Goal: Task Accomplishment & Management: Use online tool/utility

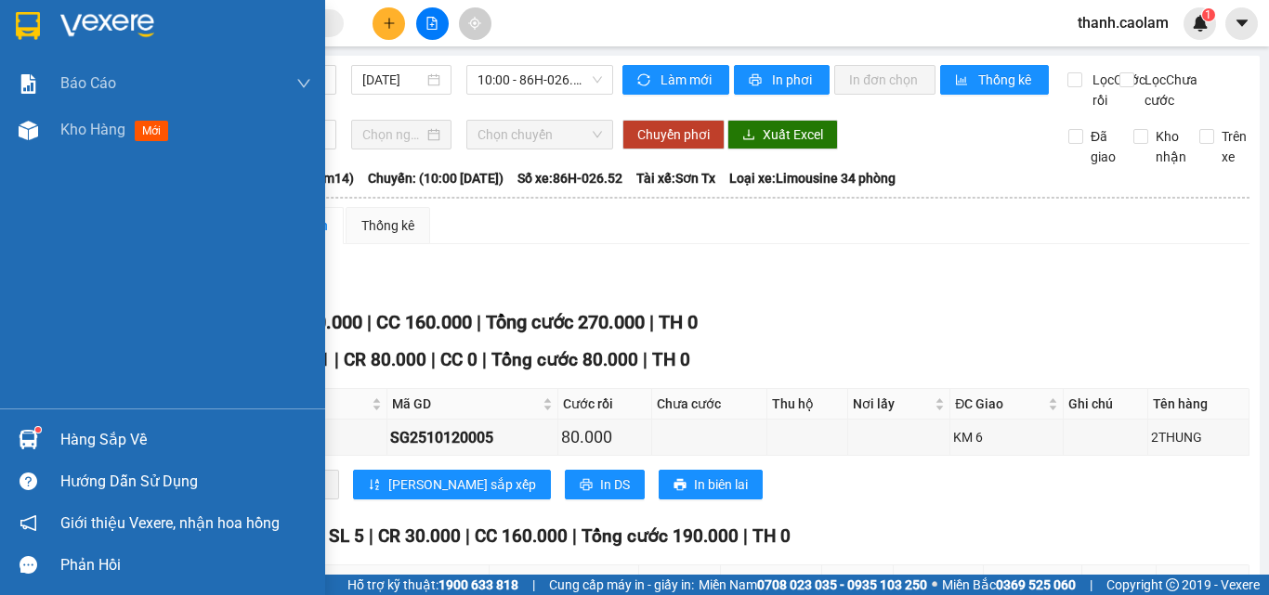
click at [10, 33] on div at bounding box center [162, 30] width 325 height 60
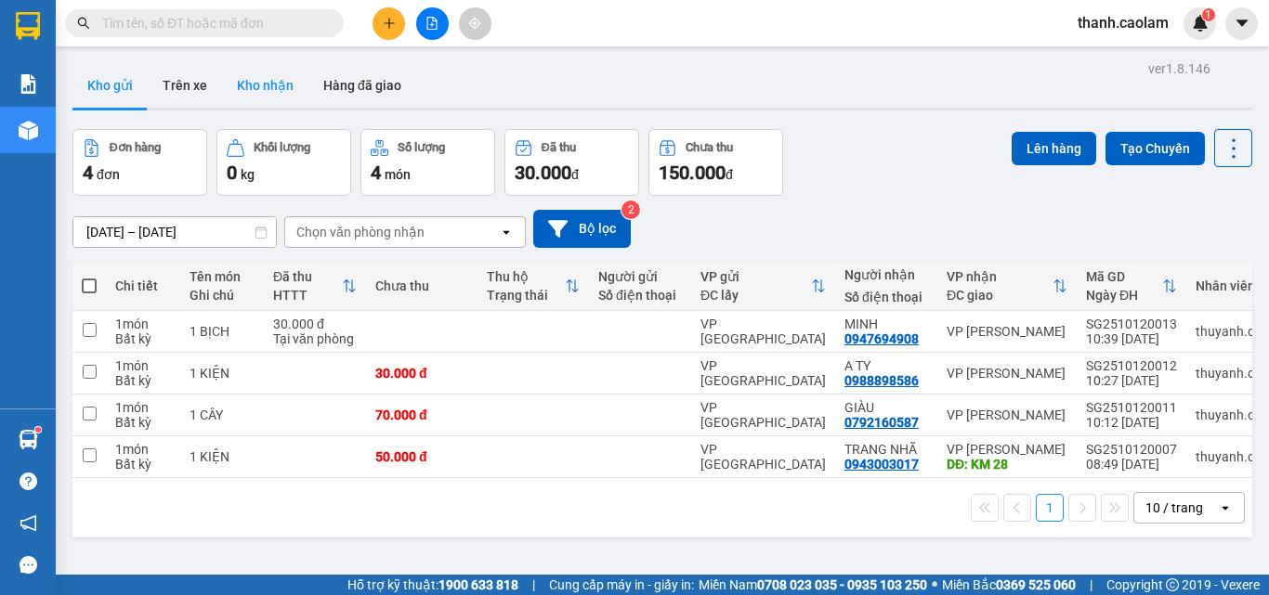
click at [263, 85] on button "Kho nhận" at bounding box center [265, 85] width 86 height 45
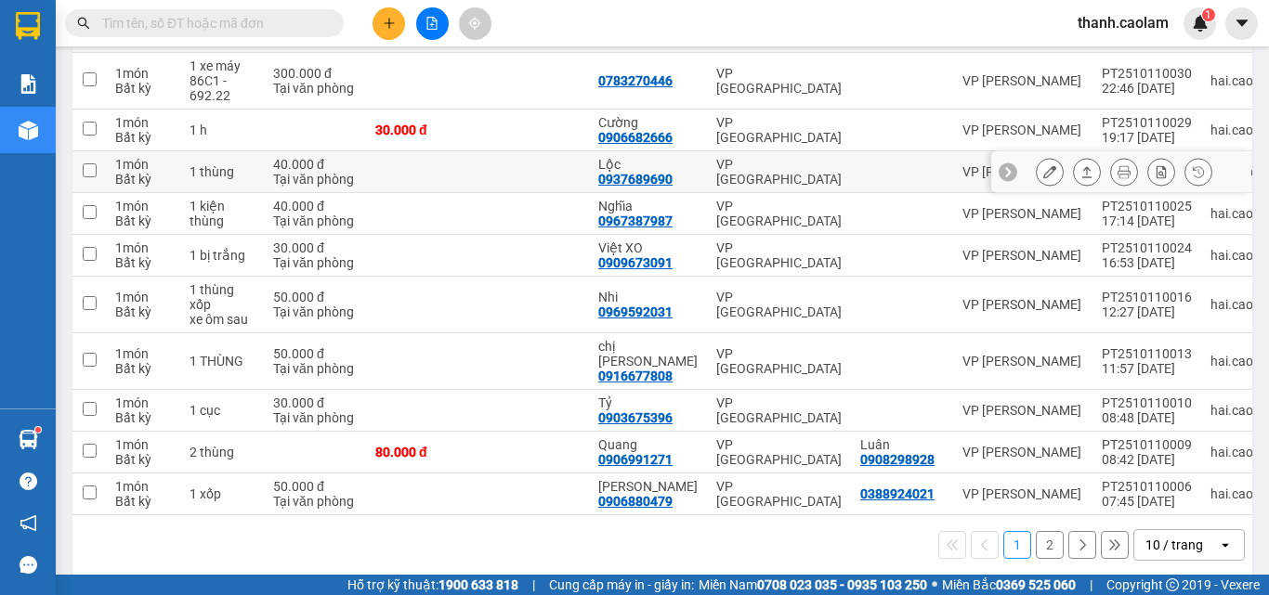
scroll to position [267, 0]
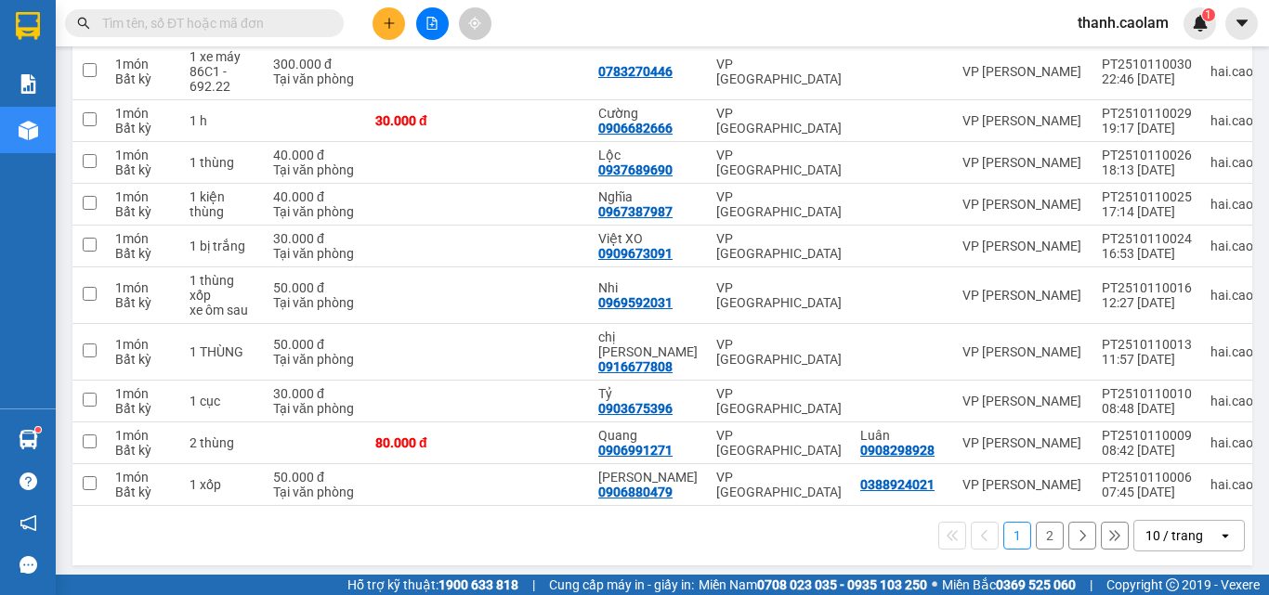
click at [1035, 529] on button "2" at bounding box center [1049, 536] width 28 height 28
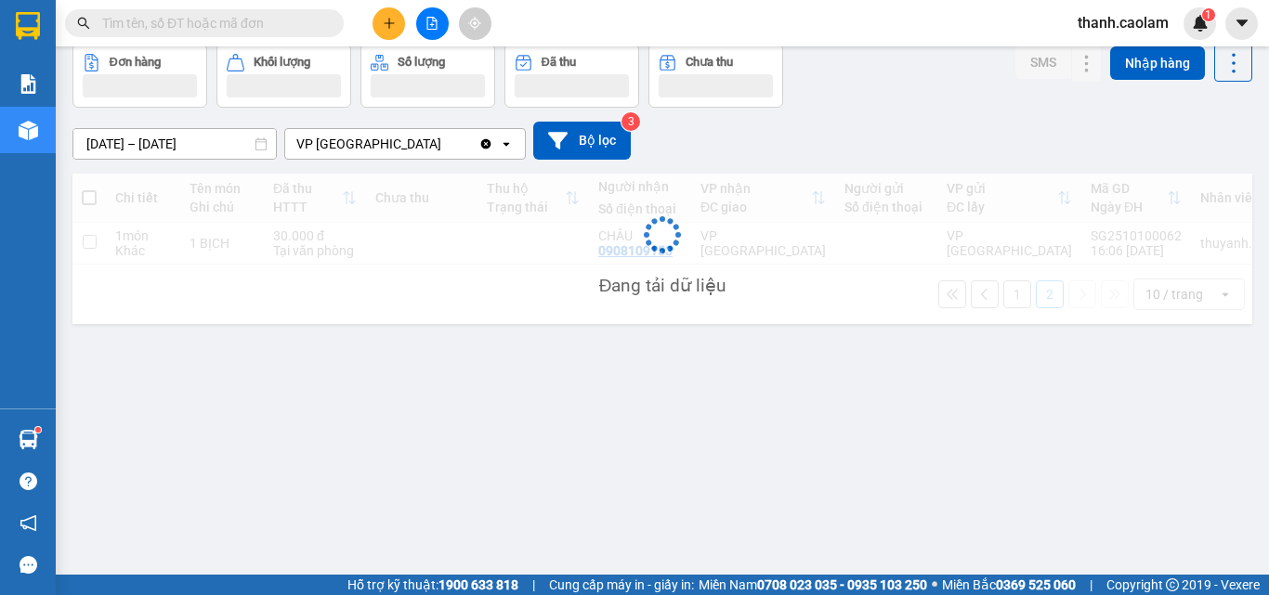
scroll to position [85, 0]
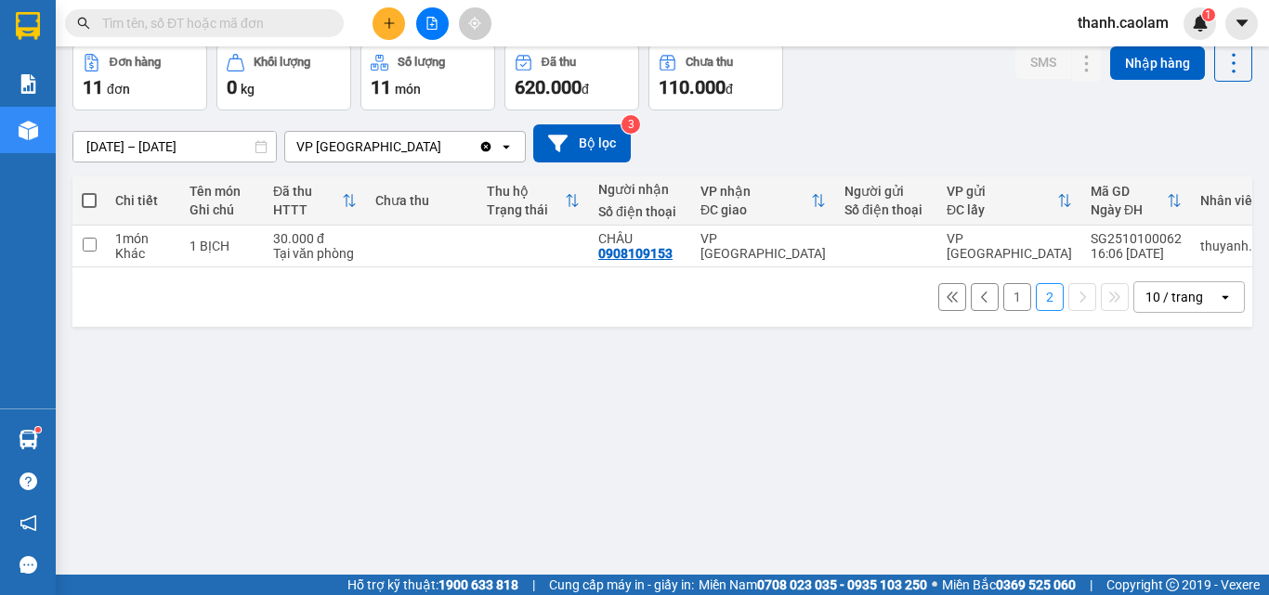
click at [1008, 306] on button "1" at bounding box center [1017, 297] width 28 height 28
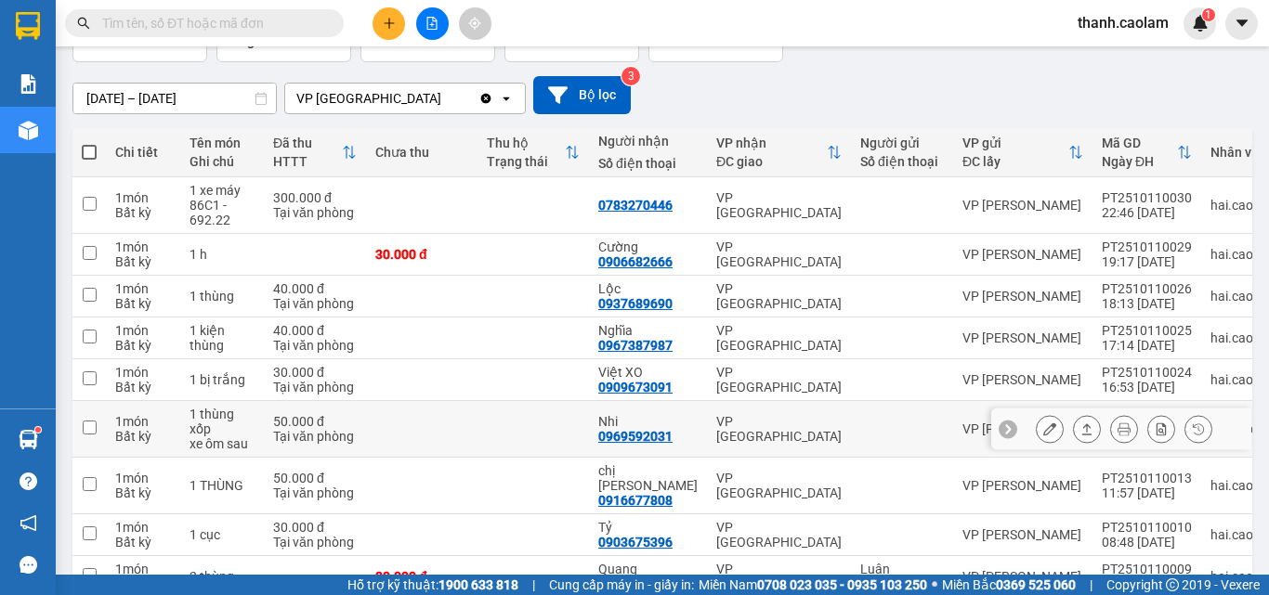
scroll to position [178, 0]
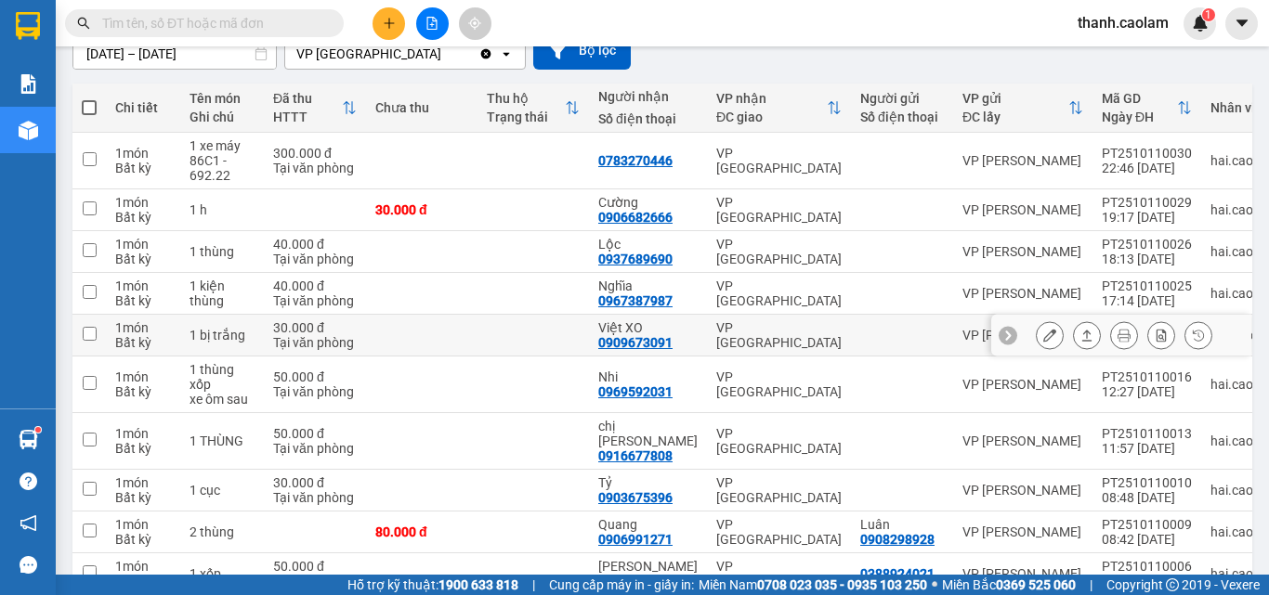
click at [1043, 336] on icon at bounding box center [1049, 335] width 13 height 13
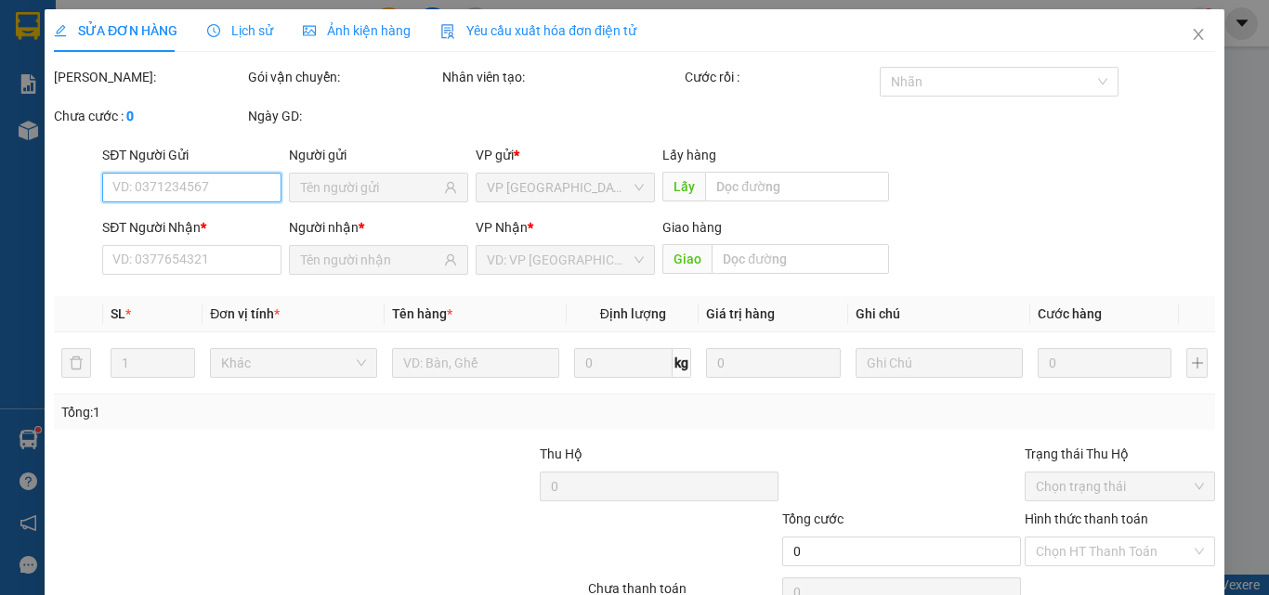
type input "0909673091"
type input "Việt XO"
type input "30.000"
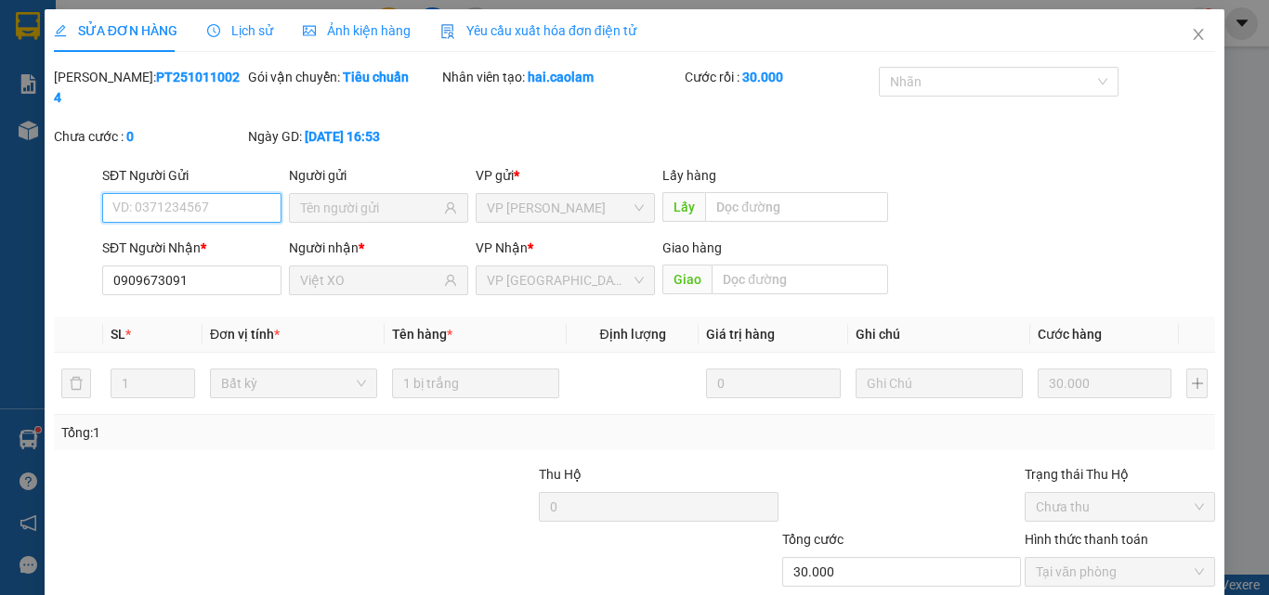
scroll to position [86, 0]
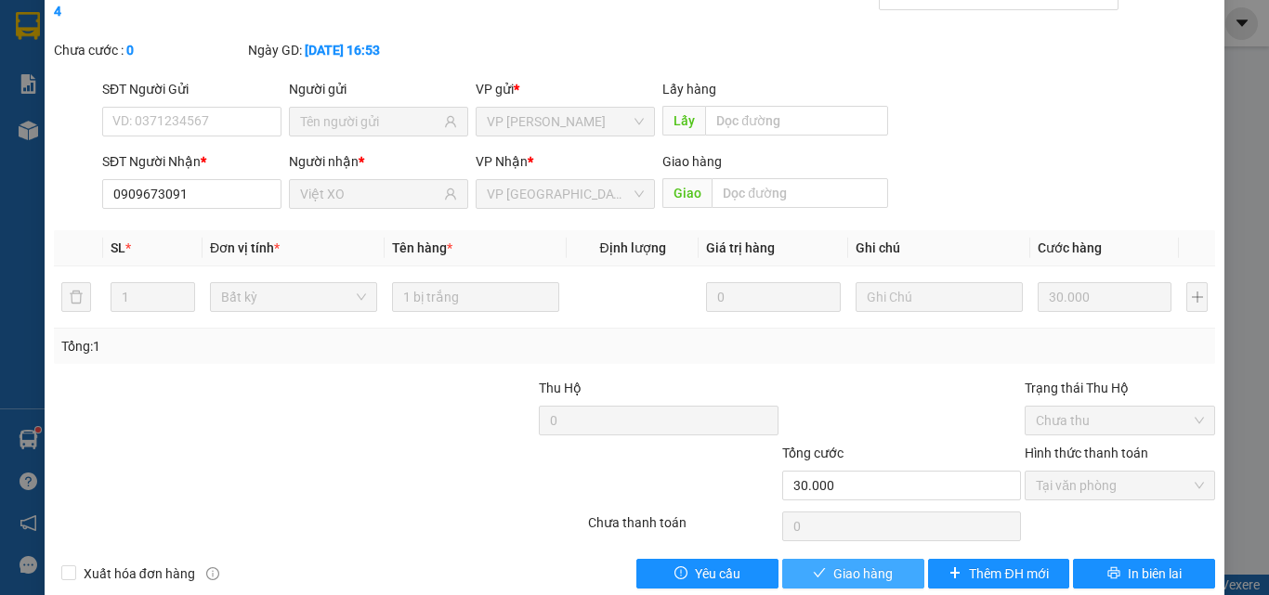
click at [874, 564] on span "Giao hàng" at bounding box center [862, 574] width 59 height 20
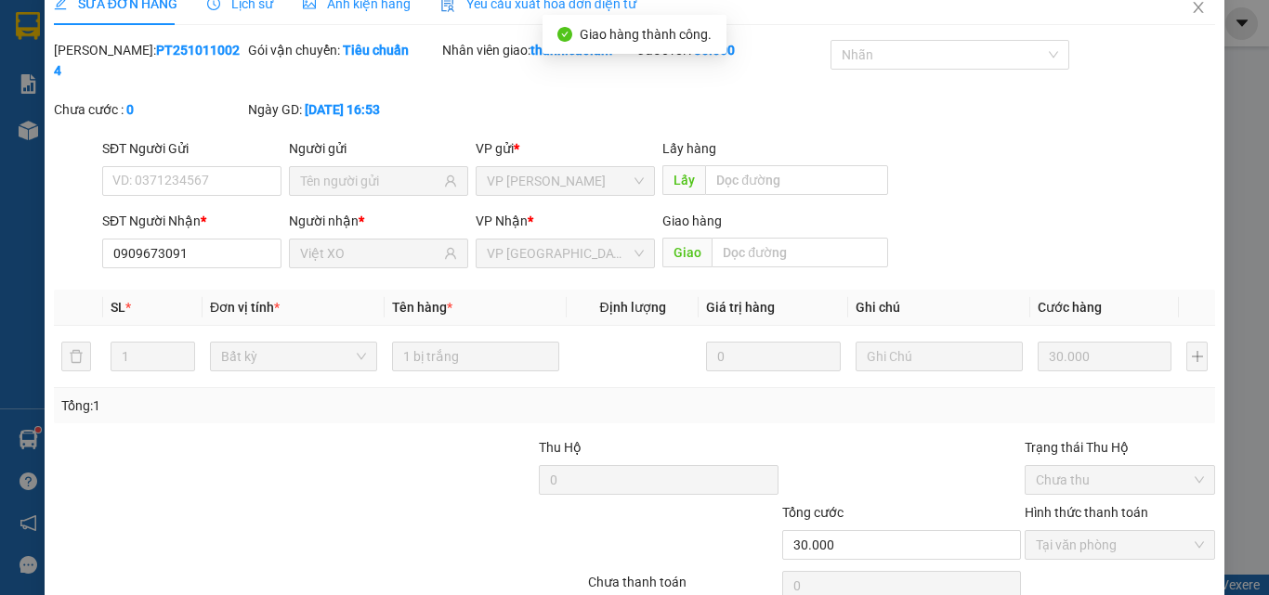
scroll to position [0, 0]
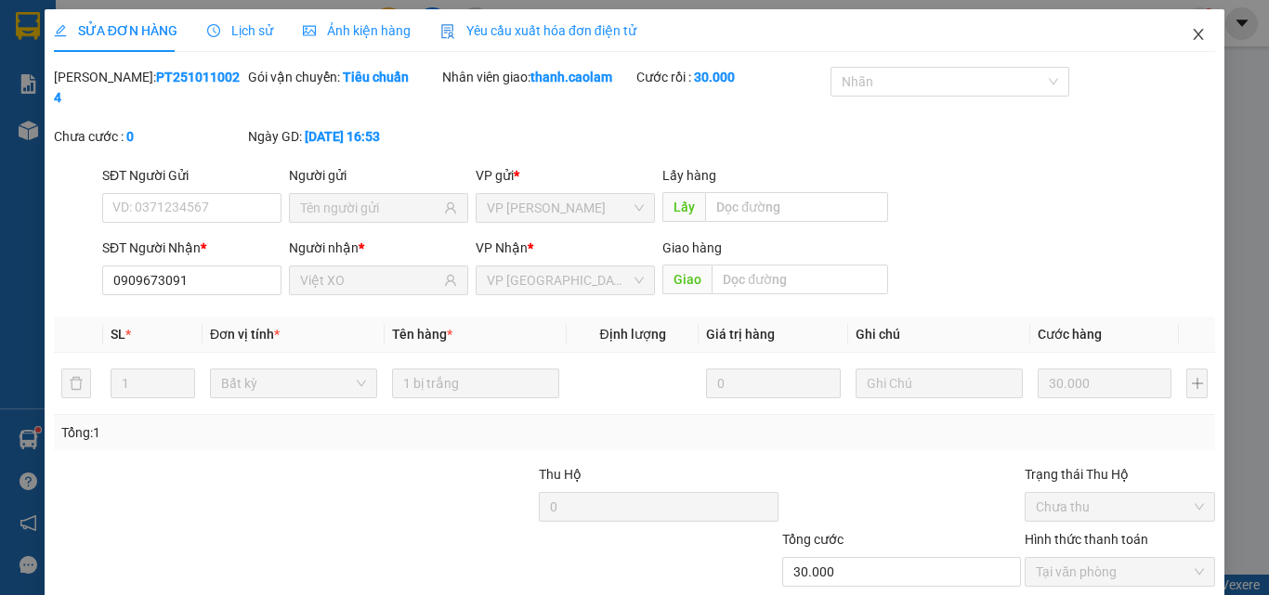
click at [1191, 40] on icon "close" at bounding box center [1198, 34] width 15 height 15
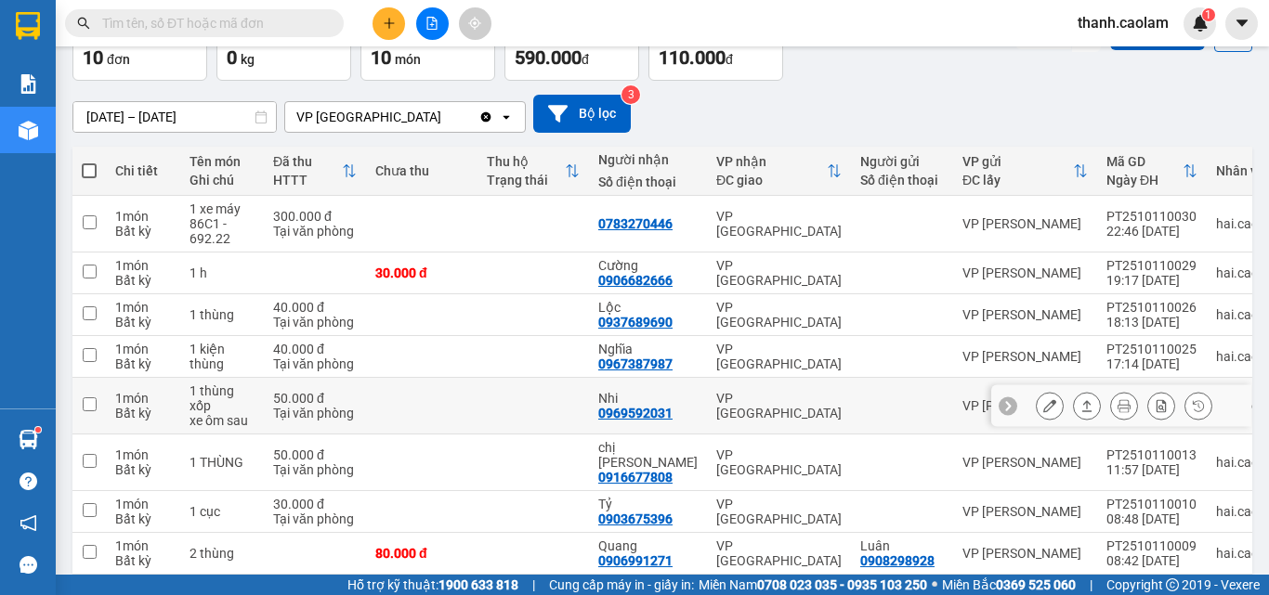
scroll to position [186, 0]
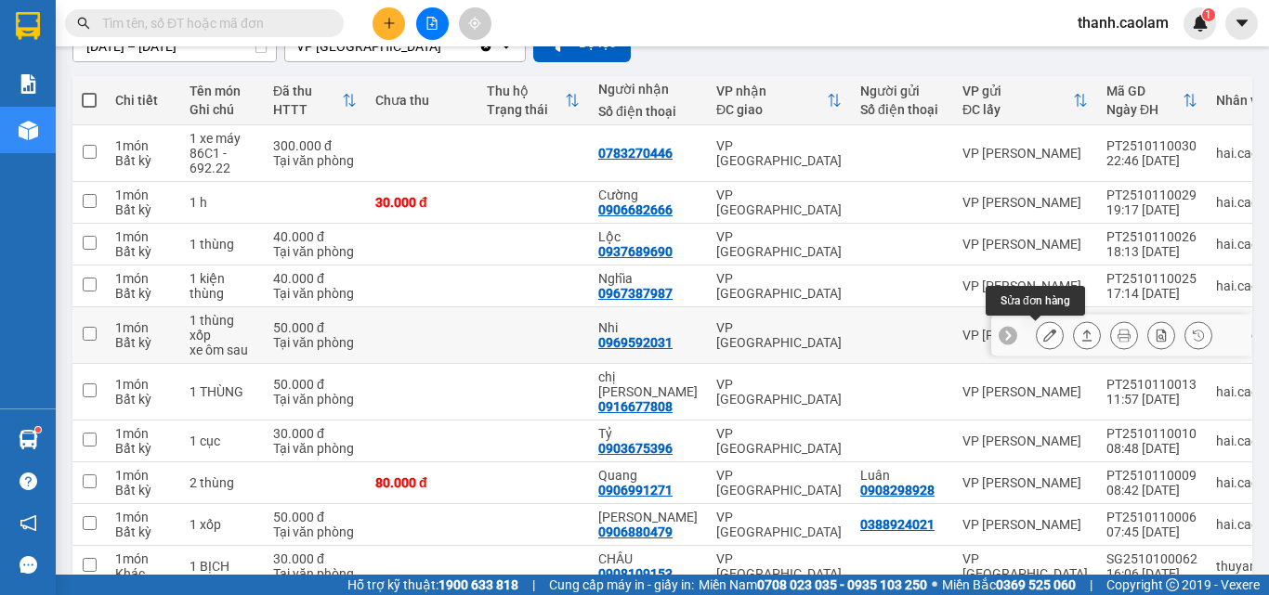
click at [1042, 341] on button at bounding box center [1049, 335] width 26 height 33
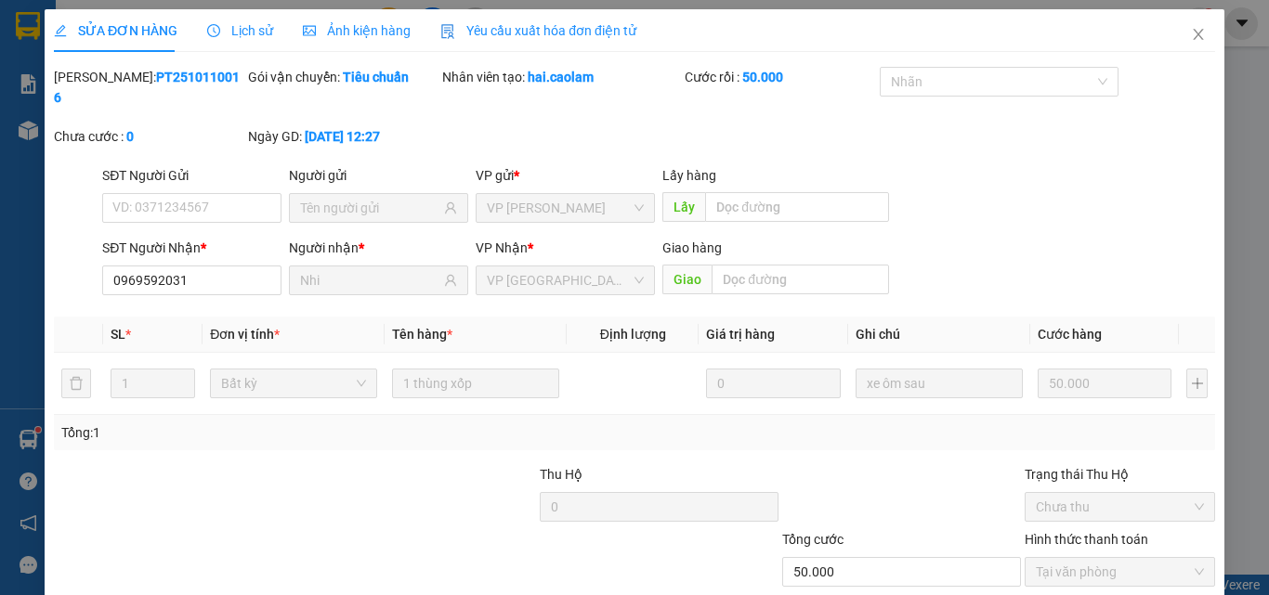
type input "0969592031"
type input "Nhi"
type input "50.000"
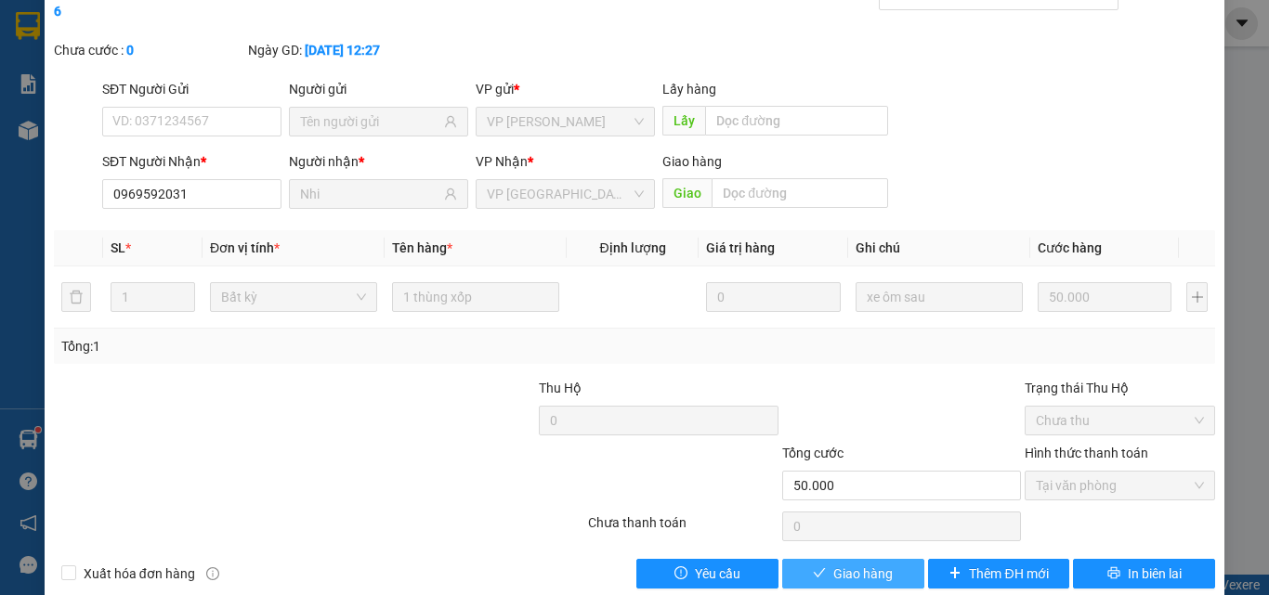
click at [849, 559] on button "Giao hàng" at bounding box center [853, 574] width 142 height 30
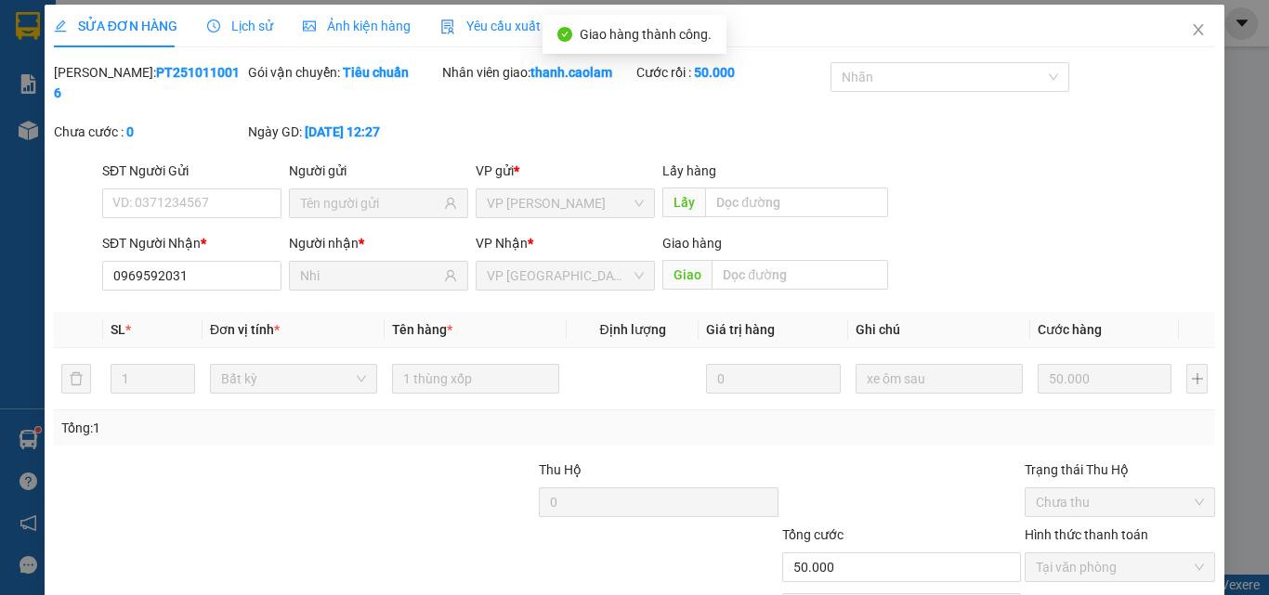
scroll to position [0, 0]
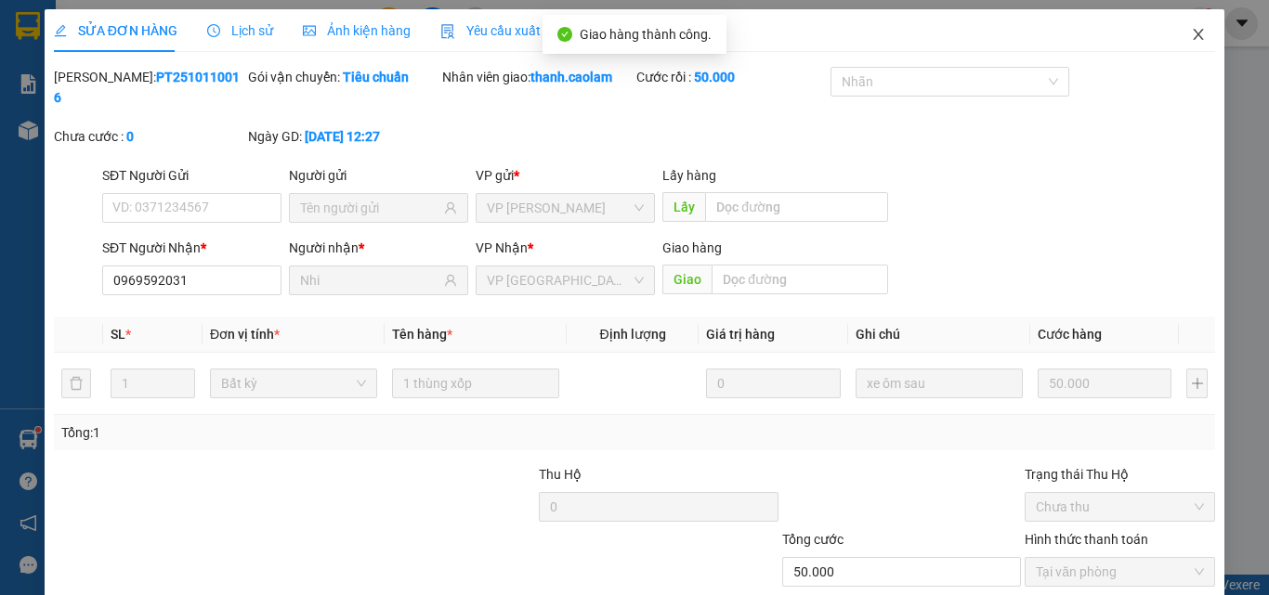
click at [1191, 39] on icon "close" at bounding box center [1198, 34] width 15 height 15
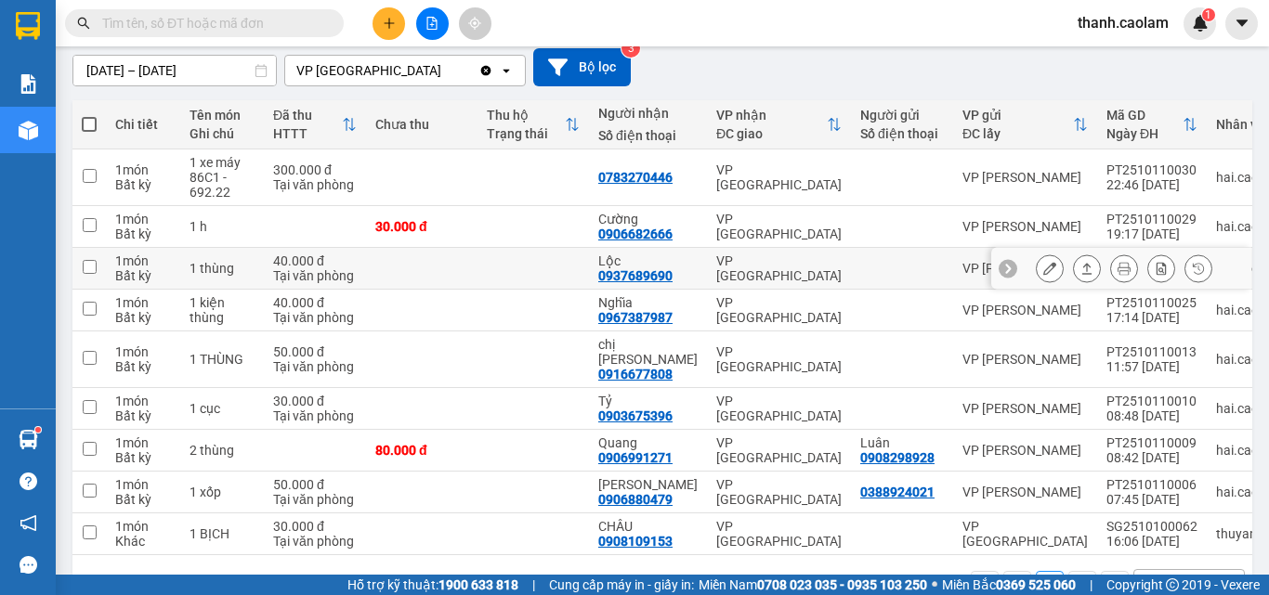
scroll to position [186, 0]
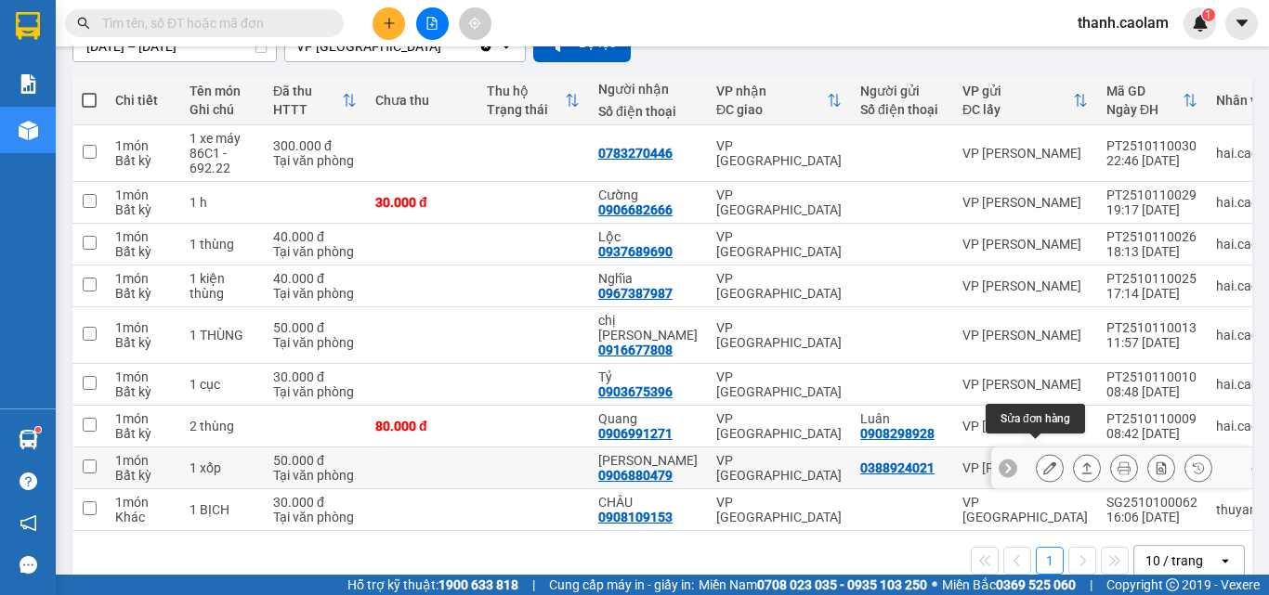
click at [1036, 452] on button at bounding box center [1049, 468] width 26 height 33
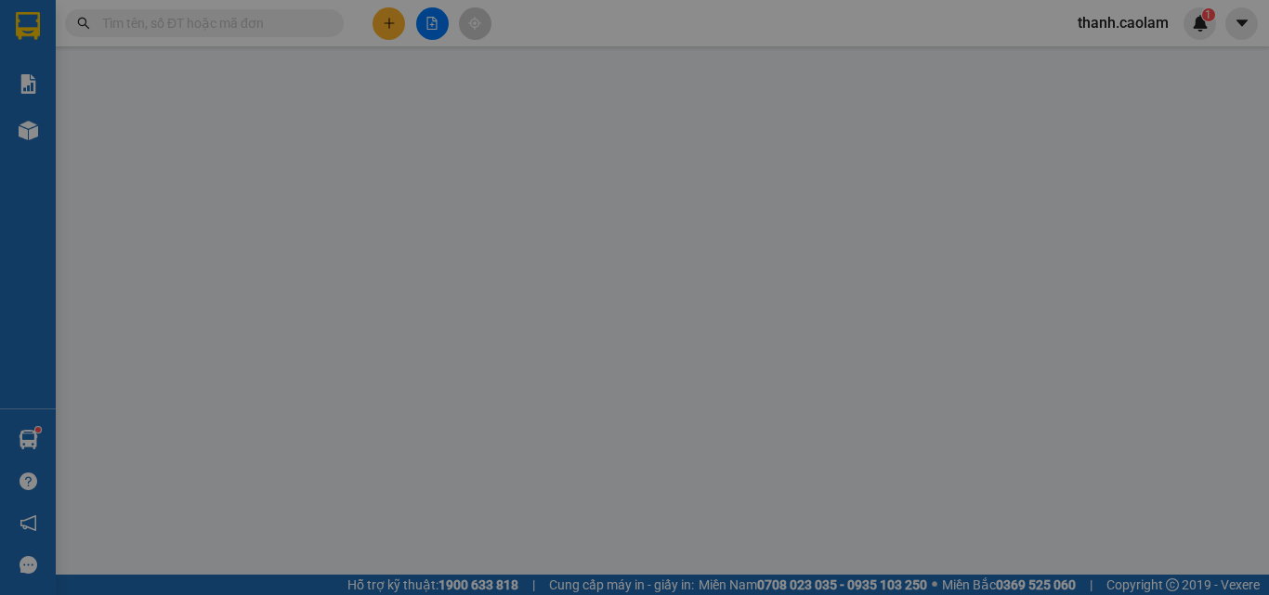
type input "0388924021"
type input "0906880479"
type input "[PERSON_NAME]"
type input "50.000"
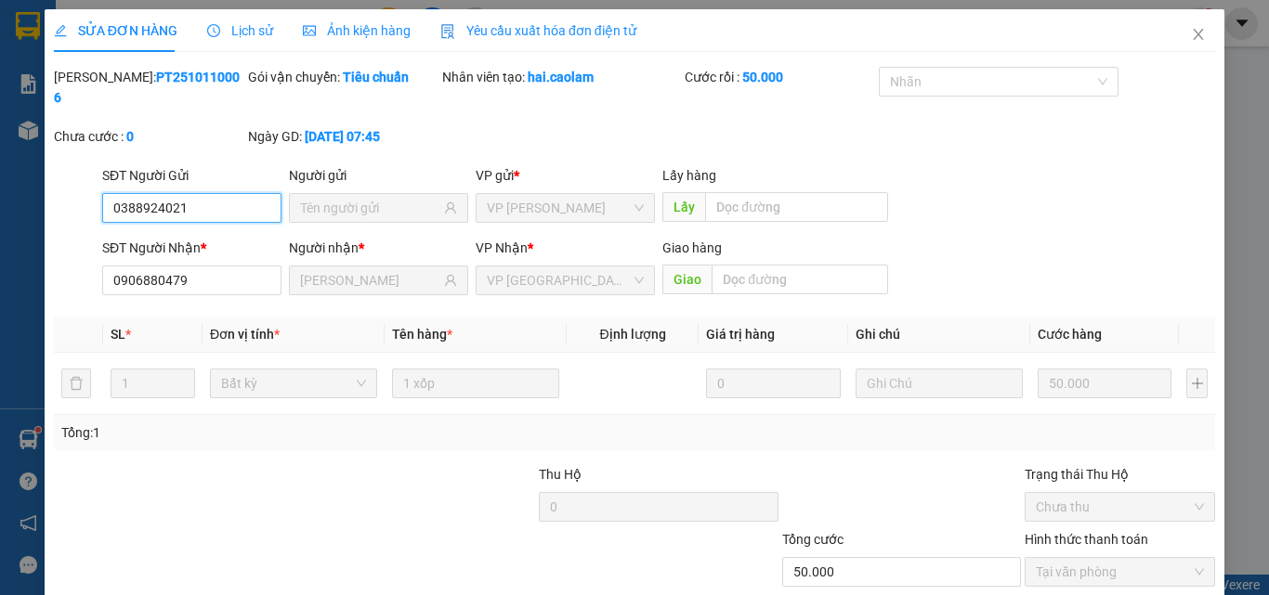
scroll to position [86, 0]
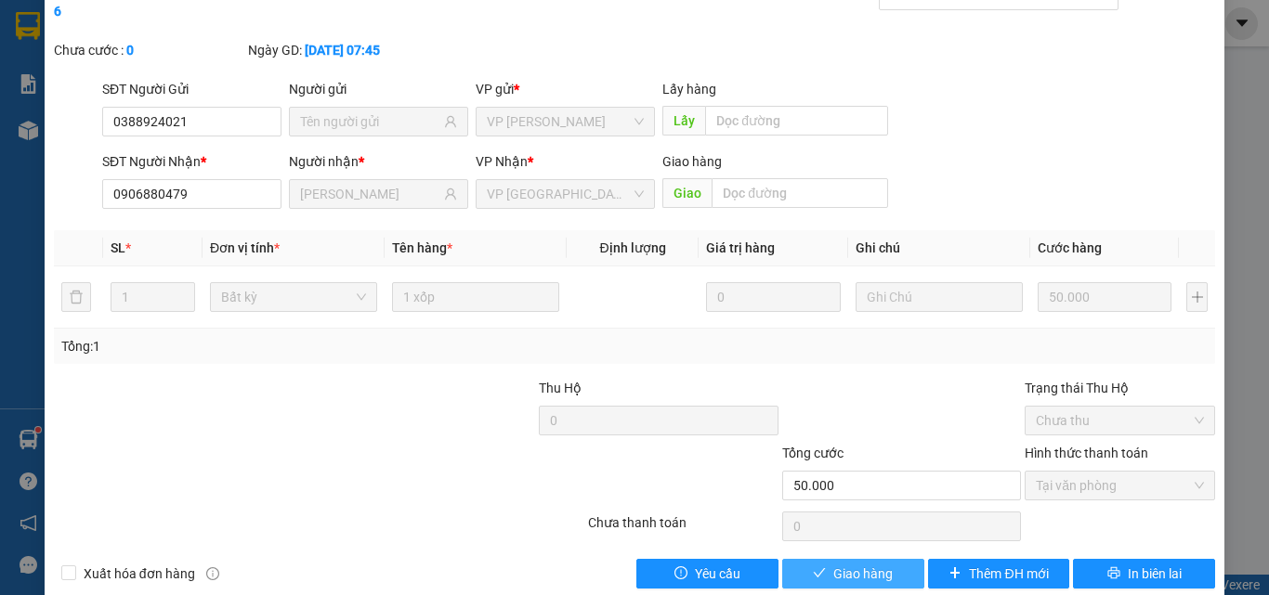
click at [887, 559] on button "Giao hàng" at bounding box center [853, 574] width 142 height 30
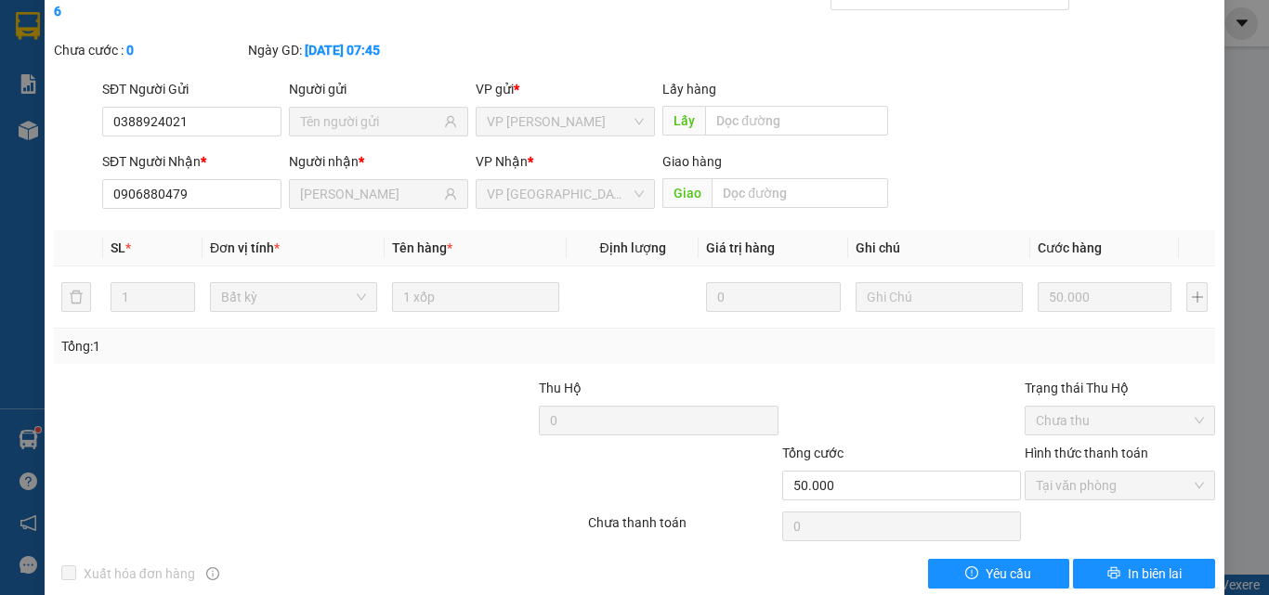
scroll to position [0, 0]
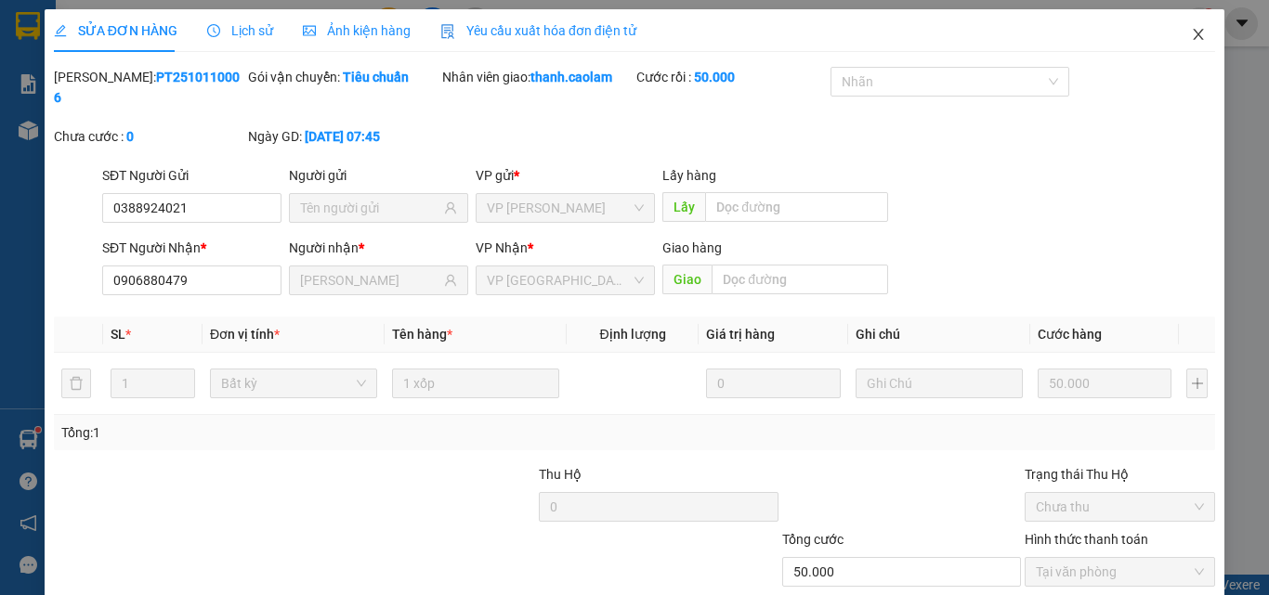
click at [1191, 33] on icon "close" at bounding box center [1198, 34] width 15 height 15
